Goal: Information Seeking & Learning: Compare options

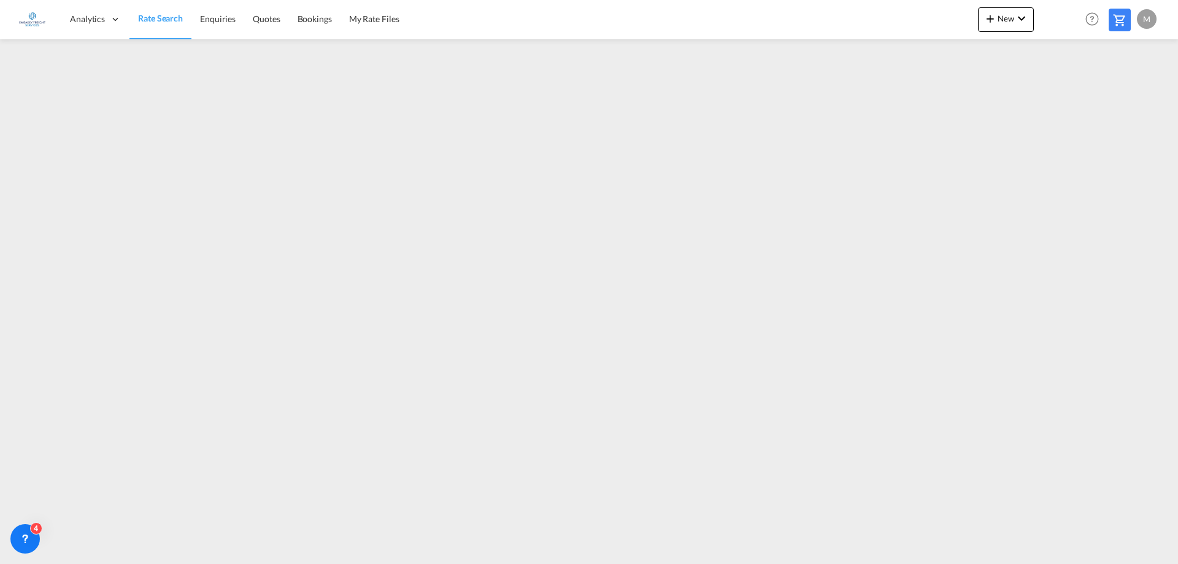
click at [164, 19] on span "Rate Search" at bounding box center [160, 18] width 45 height 10
